Goal: Task Accomplishment & Management: Manage account settings

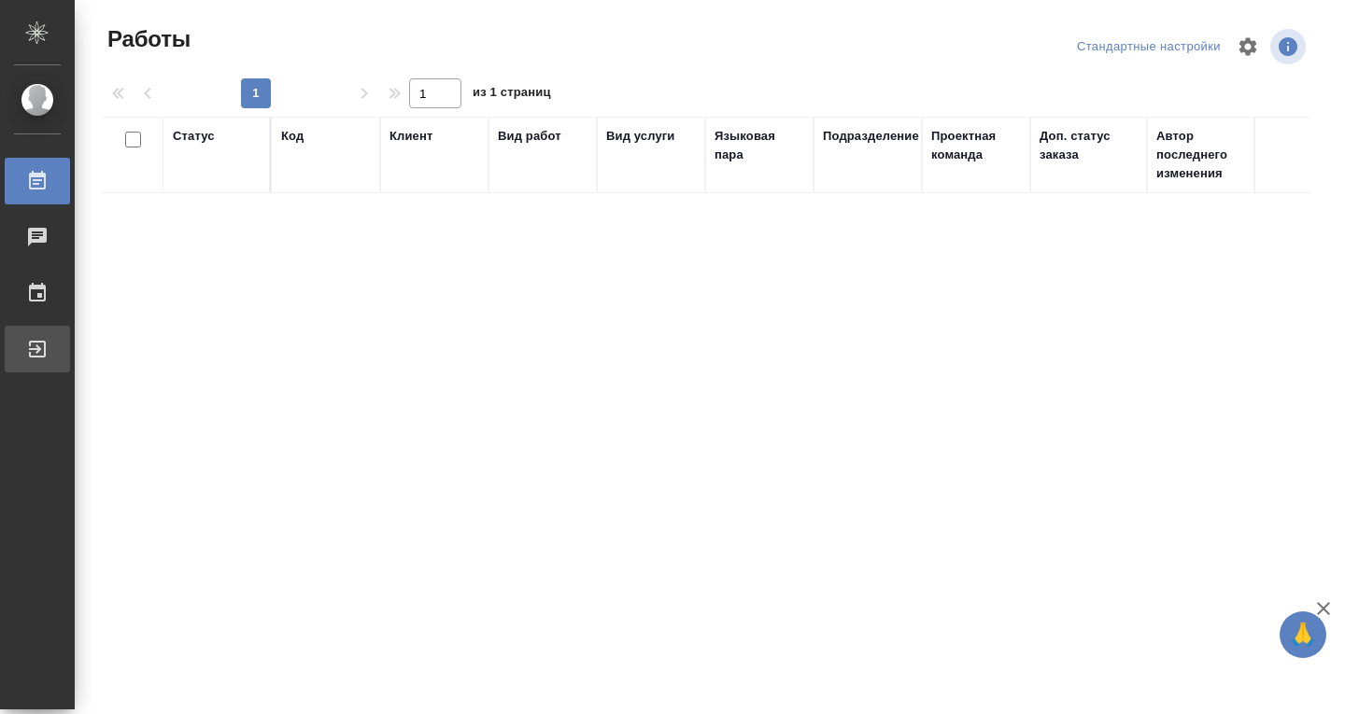
click at [37, 356] on div "Выйти" at bounding box center [14, 349] width 47 height 28
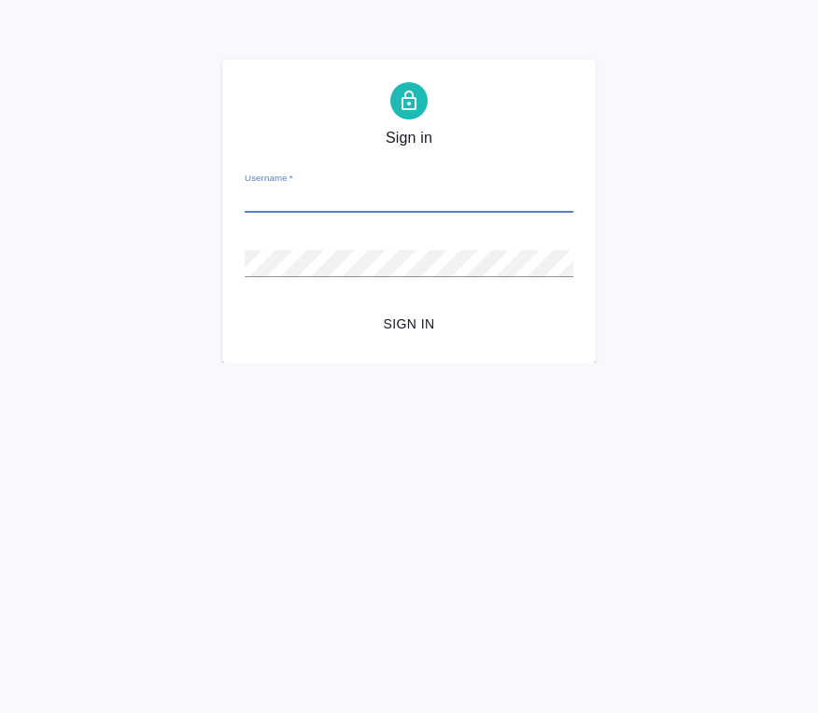
type input "[DOMAIN_NAME][EMAIL_ADDRESS][DOMAIN_NAME]"
click at [413, 331] on span "Sign in" at bounding box center [409, 324] width 299 height 23
